Goal: Information Seeking & Learning: Learn about a topic

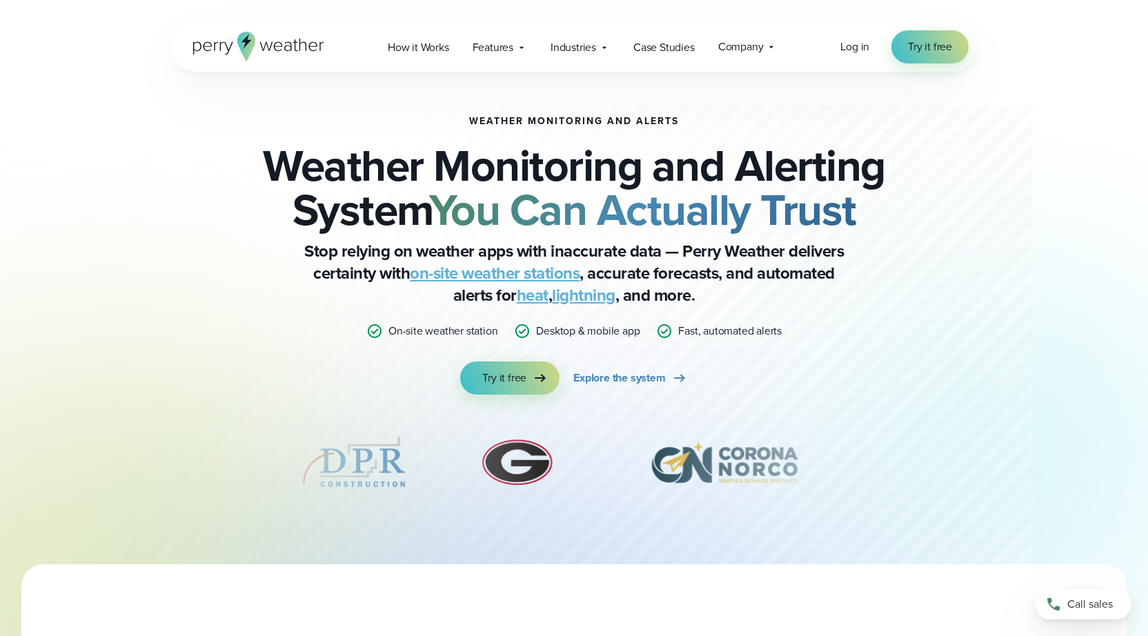
scroll to position [3, 0]
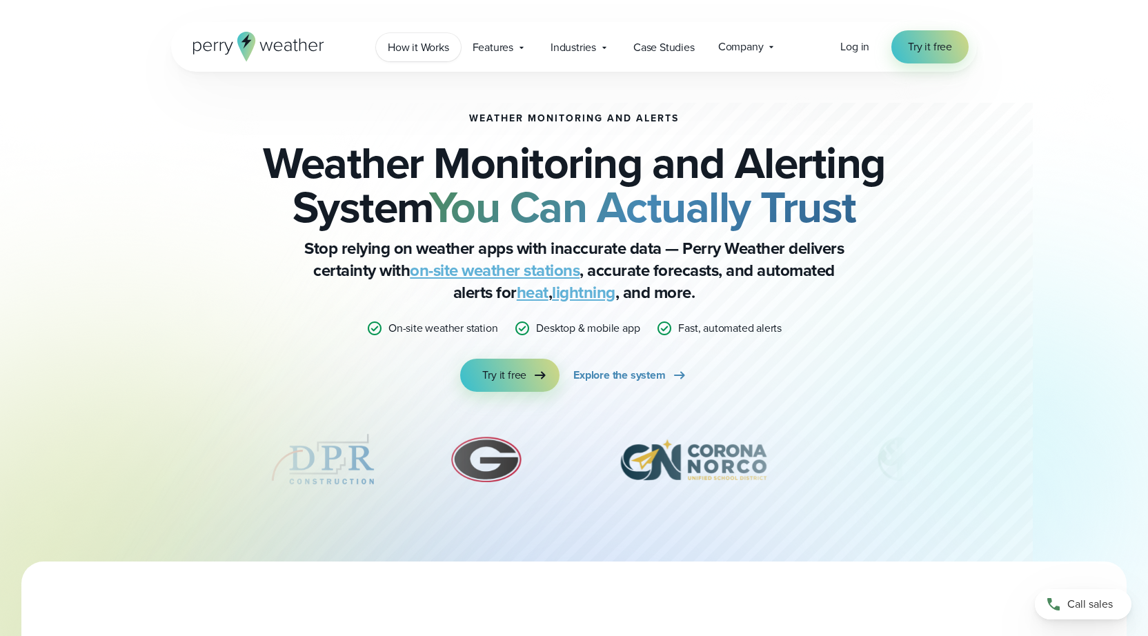
click at [402, 51] on span "How it Works" at bounding box center [418, 47] width 61 height 17
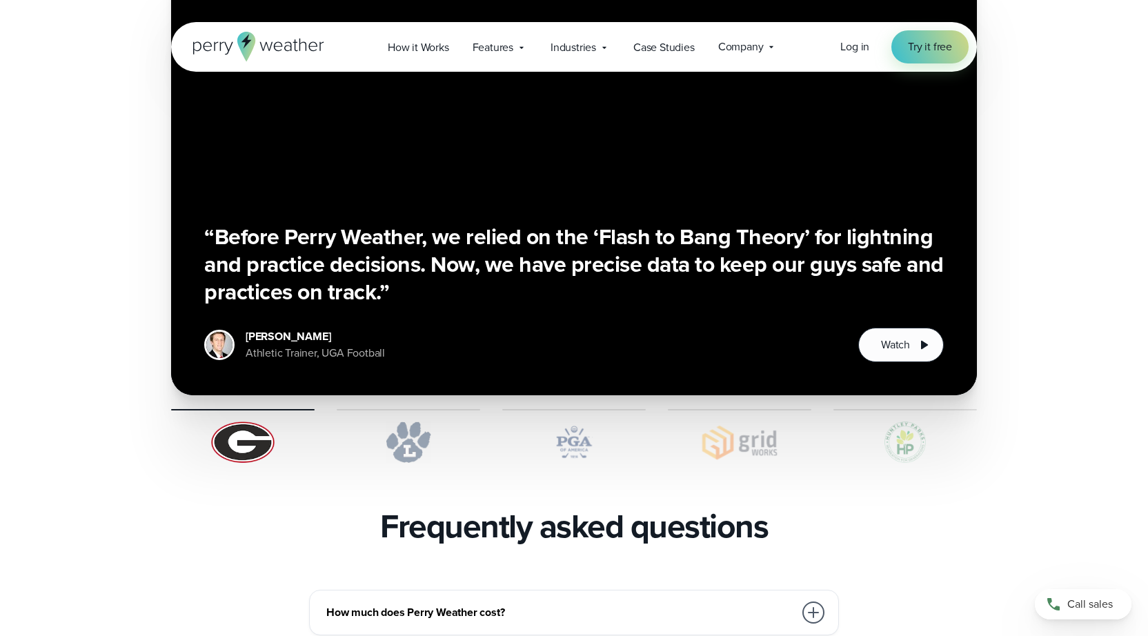
scroll to position [2584, 0]
